Goal: Task Accomplishment & Management: Complete application form

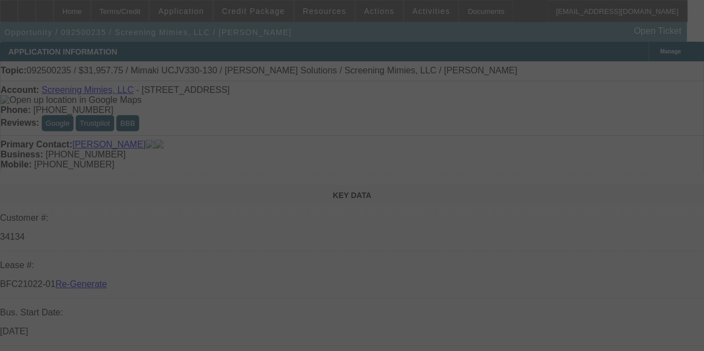
select select "3"
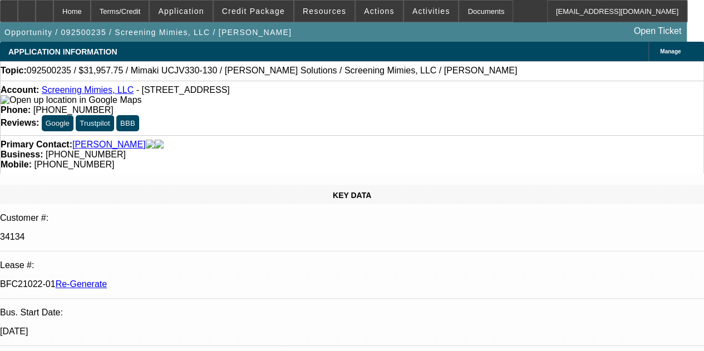
select select "0"
select select "2"
select select "0"
select select "6"
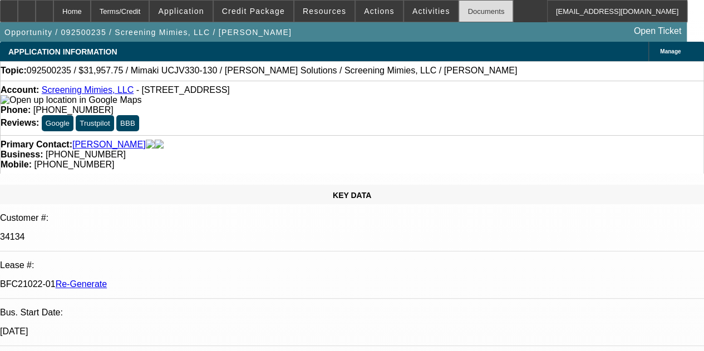
click at [466, 11] on div "Documents" at bounding box center [486, 11] width 55 height 22
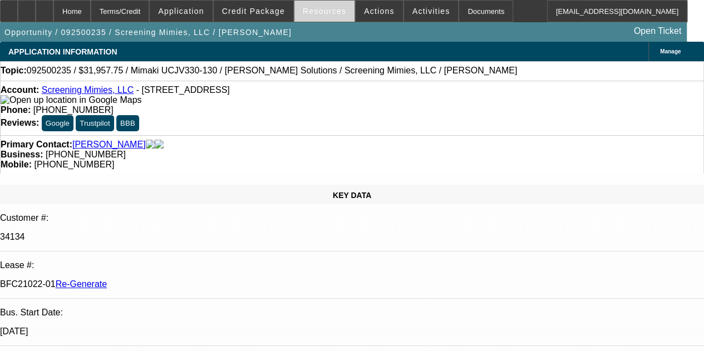
click at [321, 8] on span "Resources" at bounding box center [324, 11] width 43 height 9
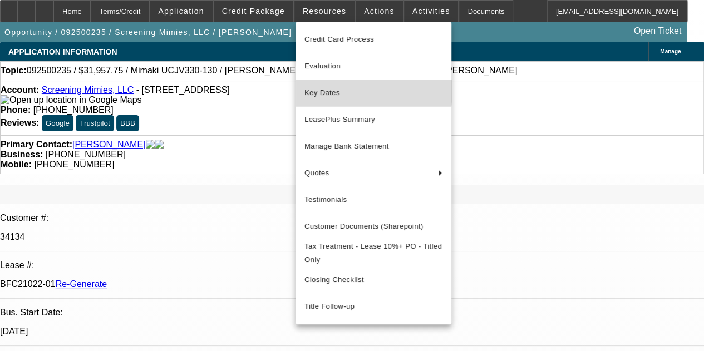
click at [327, 90] on span "Key Dates" at bounding box center [373, 92] width 138 height 13
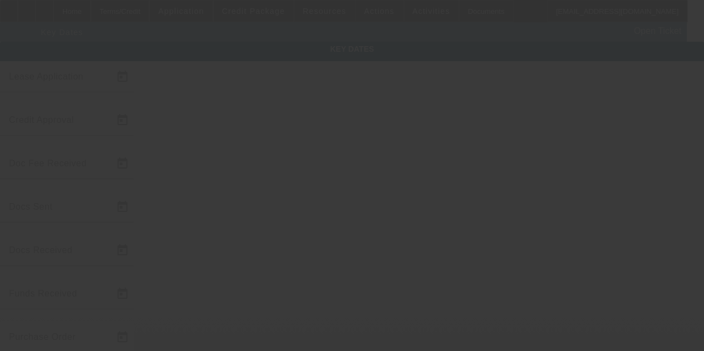
type input "9/11/2025"
type input "9/12/2025"
type input "9/23/2025"
type input "9/24/2025"
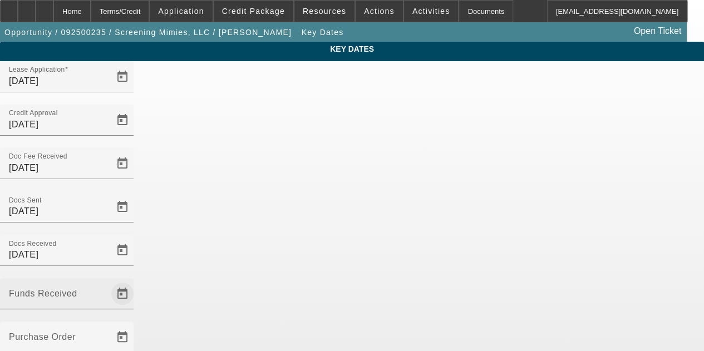
click at [136, 280] on span "Open calendar" at bounding box center [122, 293] width 27 height 27
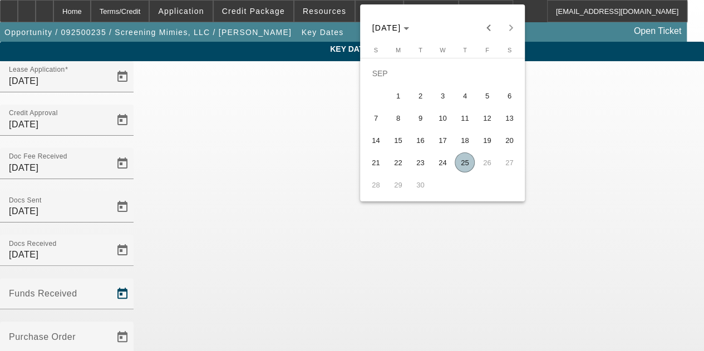
click at [466, 166] on span "25" at bounding box center [465, 162] width 20 height 20
type input "9/25/2025"
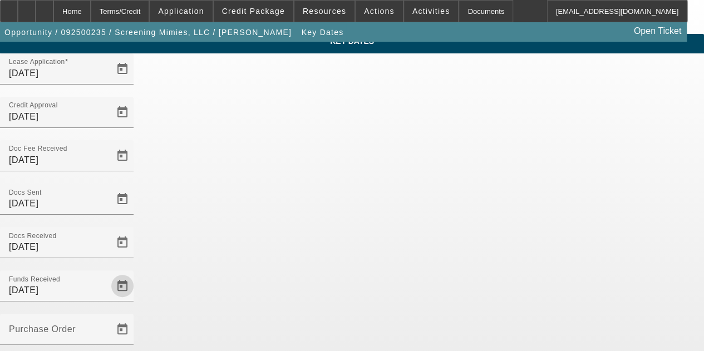
scroll to position [59, 0]
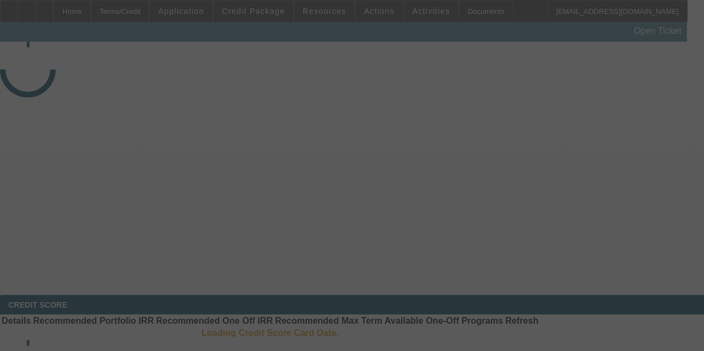
select select "3"
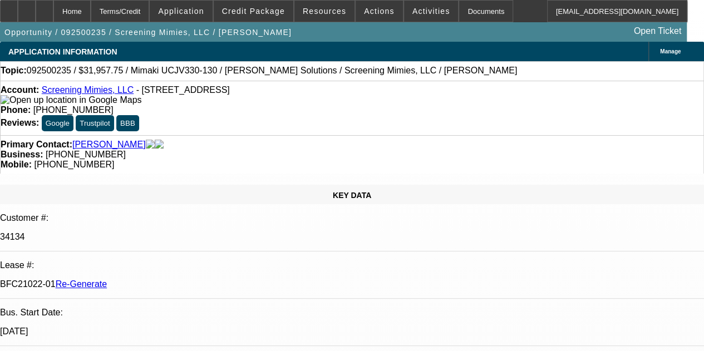
select select "0"
select select "2"
select select "0"
select select "6"
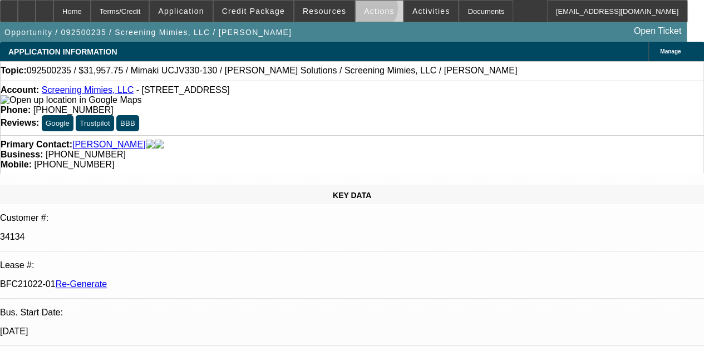
click at [366, 11] on span "Actions" at bounding box center [379, 11] width 31 height 9
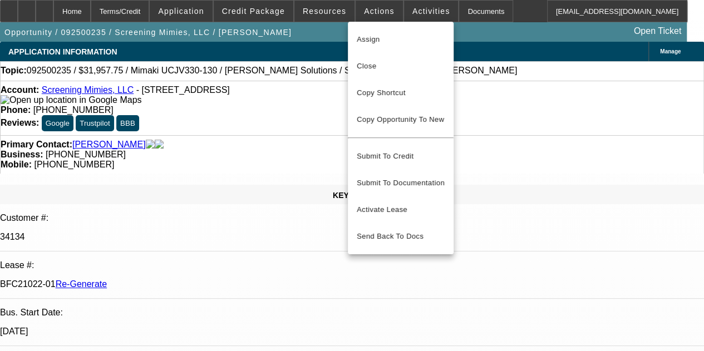
click at [411, 13] on div at bounding box center [352, 175] width 704 height 351
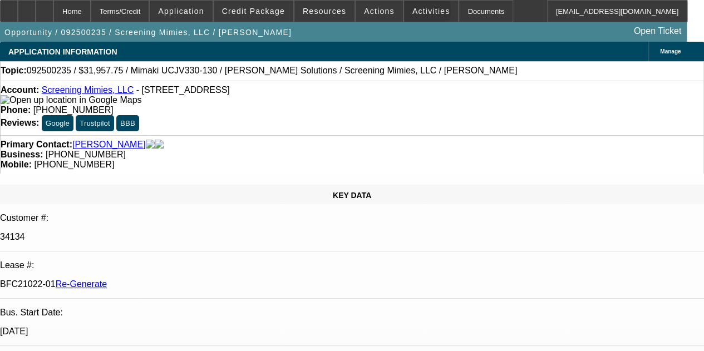
click at [412, 13] on span "Activities" at bounding box center [431, 11] width 38 height 9
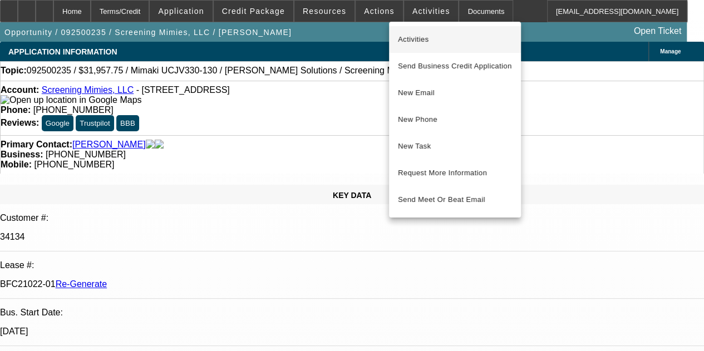
click at [412, 43] on span "Activities" at bounding box center [455, 39] width 114 height 13
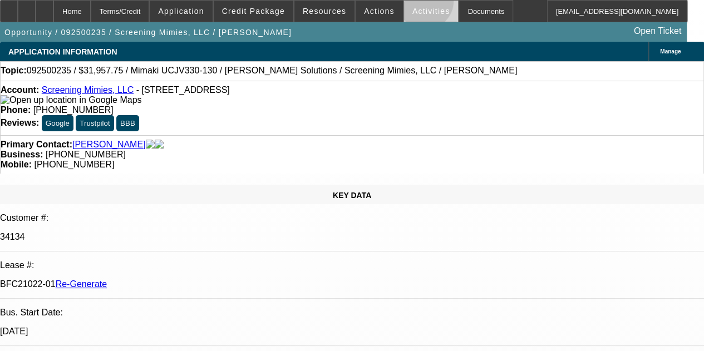
click at [410, 4] on span at bounding box center [431, 11] width 55 height 27
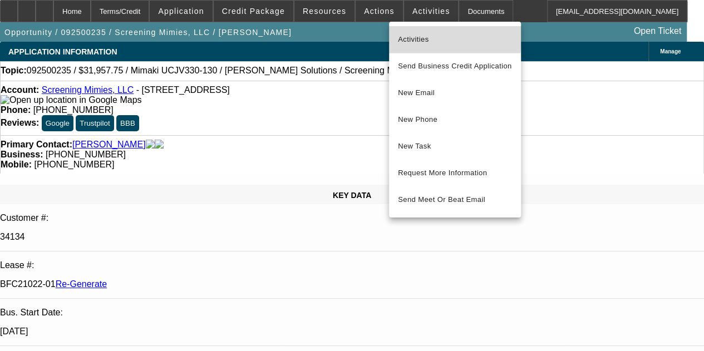
click at [410, 34] on span "Activities" at bounding box center [455, 39] width 114 height 13
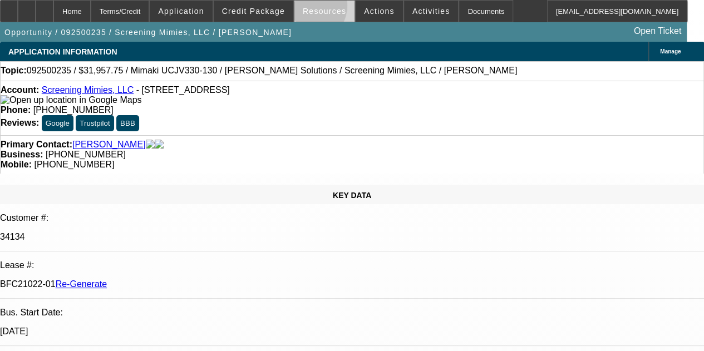
click at [310, 9] on span "Resources" at bounding box center [324, 11] width 43 height 9
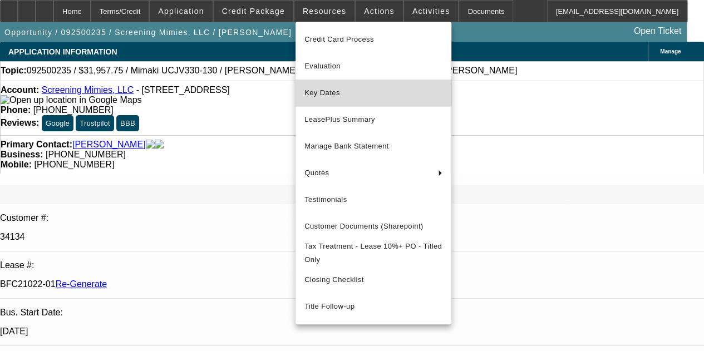
click at [325, 90] on span "Key Dates" at bounding box center [373, 92] width 138 height 13
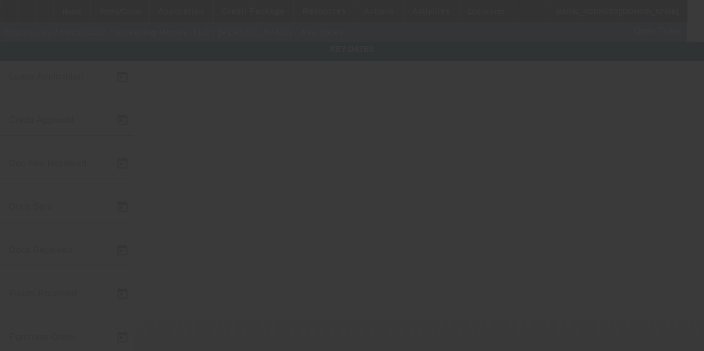
type input "9/11/2025"
type input "9/12/2025"
type input "9/23/2025"
type input "9/24/2025"
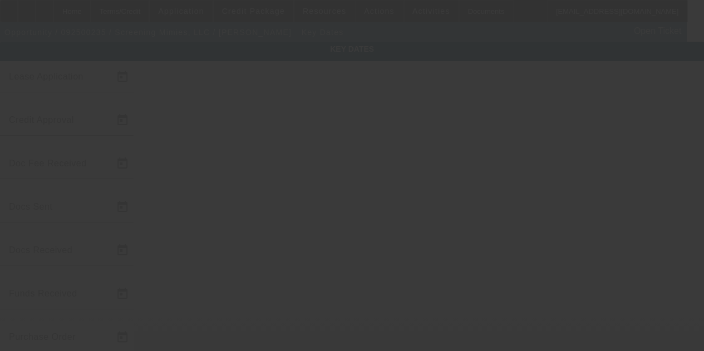
type input "9/25/2025"
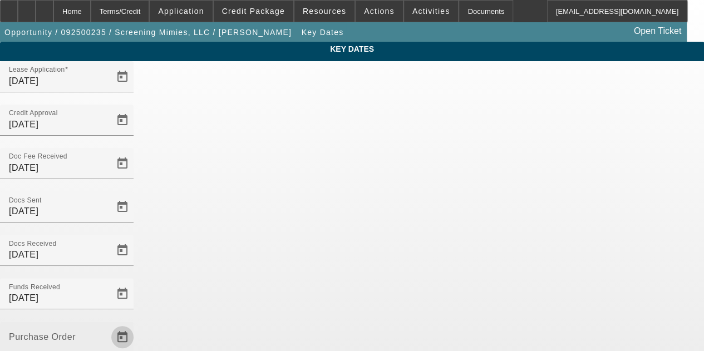
click at [136, 324] on span "Open calendar" at bounding box center [122, 337] width 27 height 27
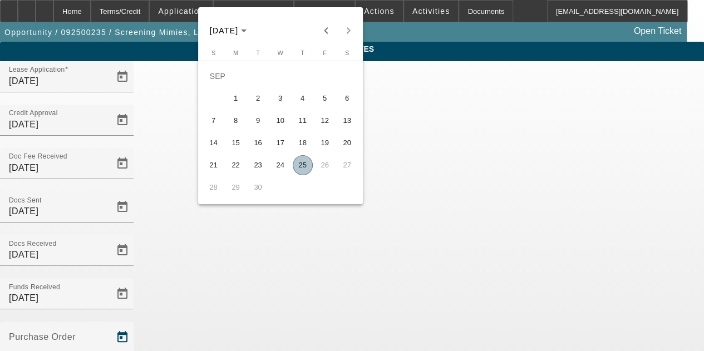
click at [299, 162] on span "25" at bounding box center [303, 165] width 20 height 20
type input "9/25/2025"
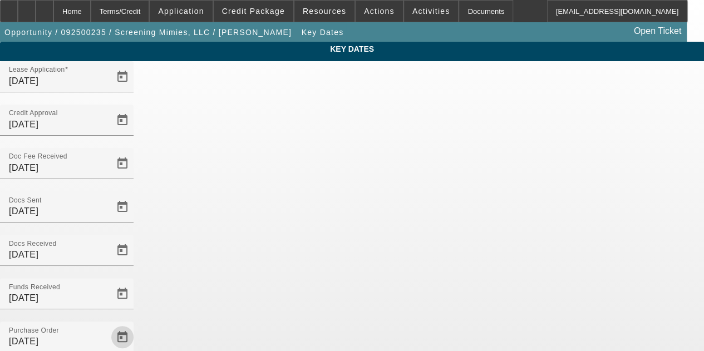
scroll to position [72, 0]
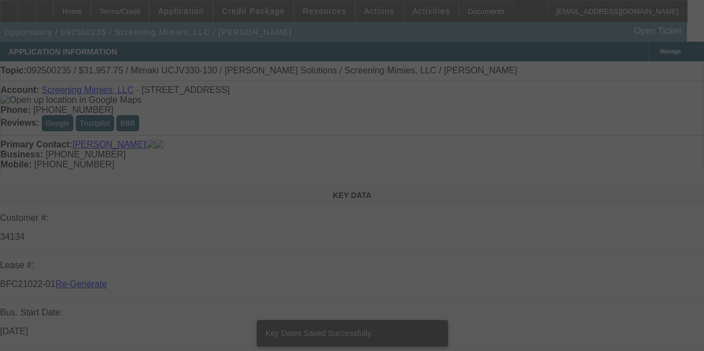
select select "3"
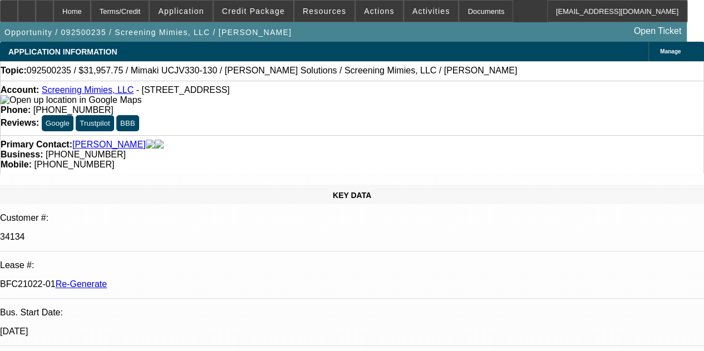
select select "0"
select select "2"
select select "0"
select select "6"
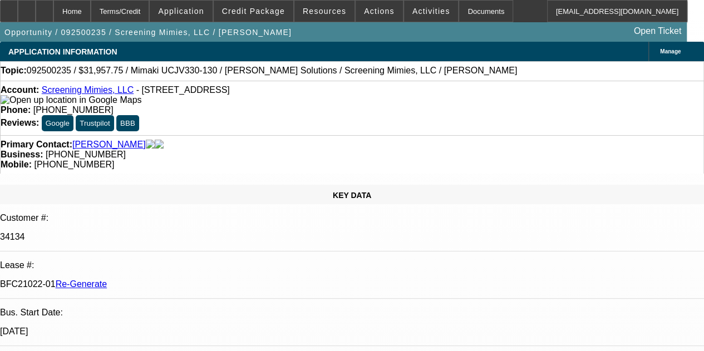
click at [460, 12] on div "Documents" at bounding box center [486, 11] width 55 height 22
click at [45, 7] on icon at bounding box center [45, 7] width 0 height 0
